Goal: Information Seeking & Learning: Learn about a topic

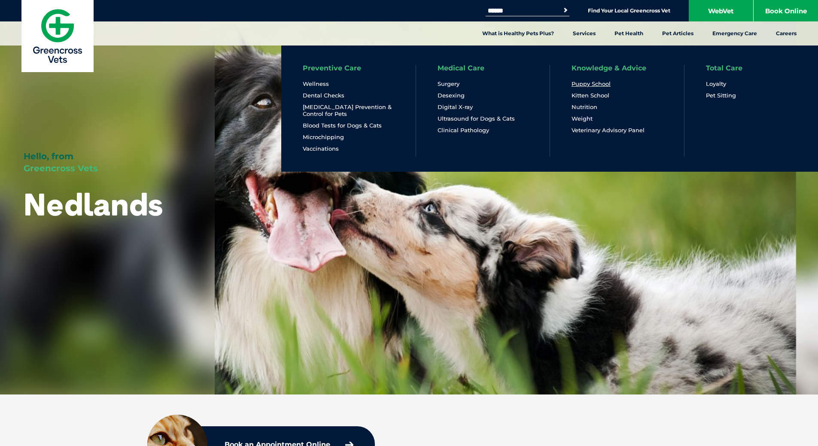
click at [595, 84] on link "Puppy School" at bounding box center [591, 83] width 39 height 7
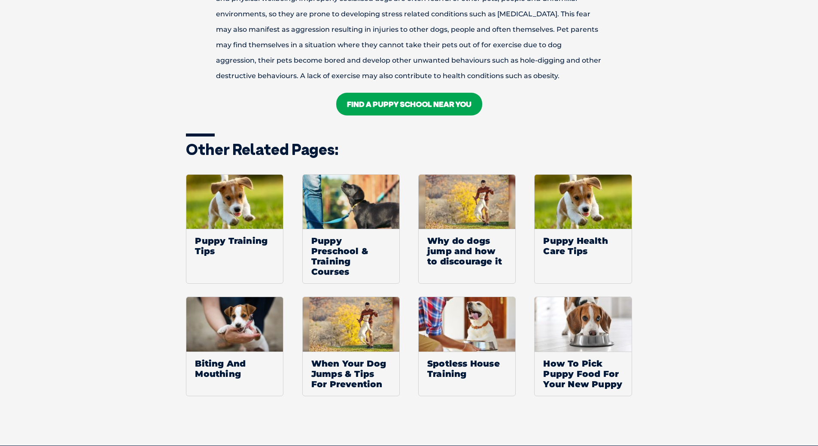
scroll to position [1246, 0]
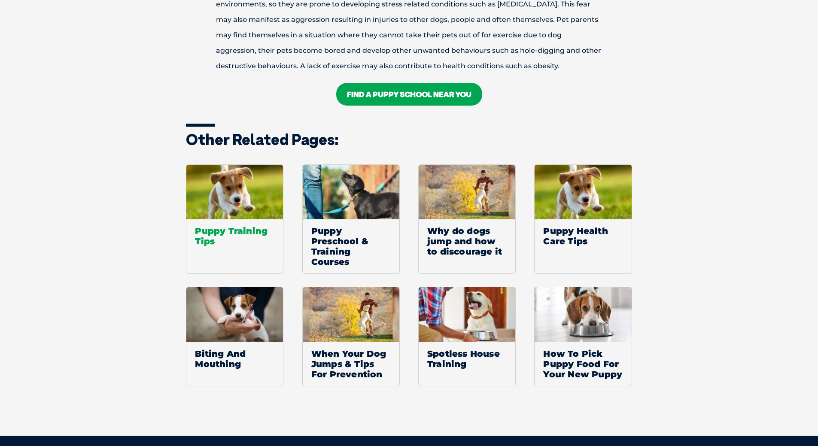
click at [232, 236] on span "Puppy Training Tips" at bounding box center [234, 236] width 97 height 34
click at [461, 237] on span "Why do dogs jump and how to discourage it" at bounding box center [467, 241] width 97 height 44
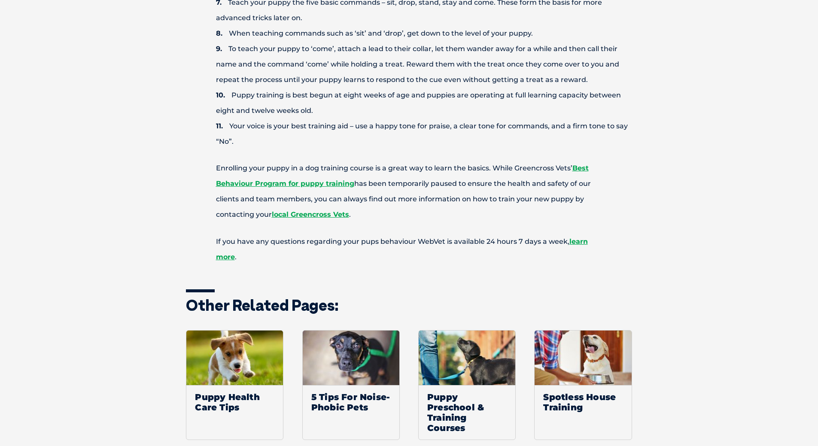
scroll to position [687, 0]
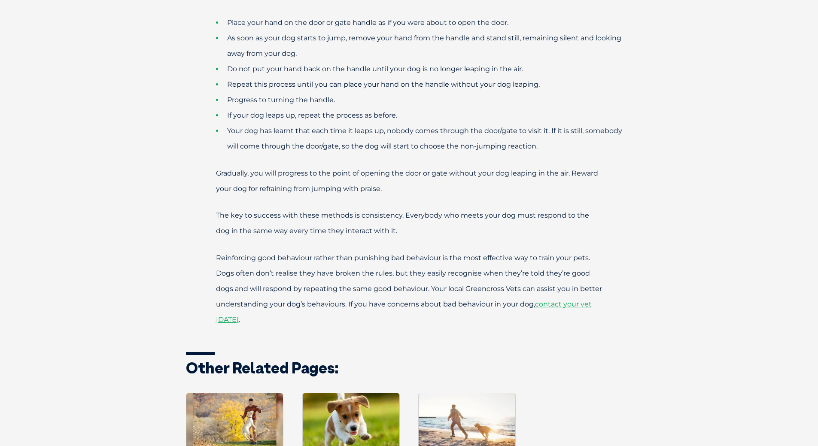
scroll to position [816, 0]
